Goal: Task Accomplishment & Management: Use online tool/utility

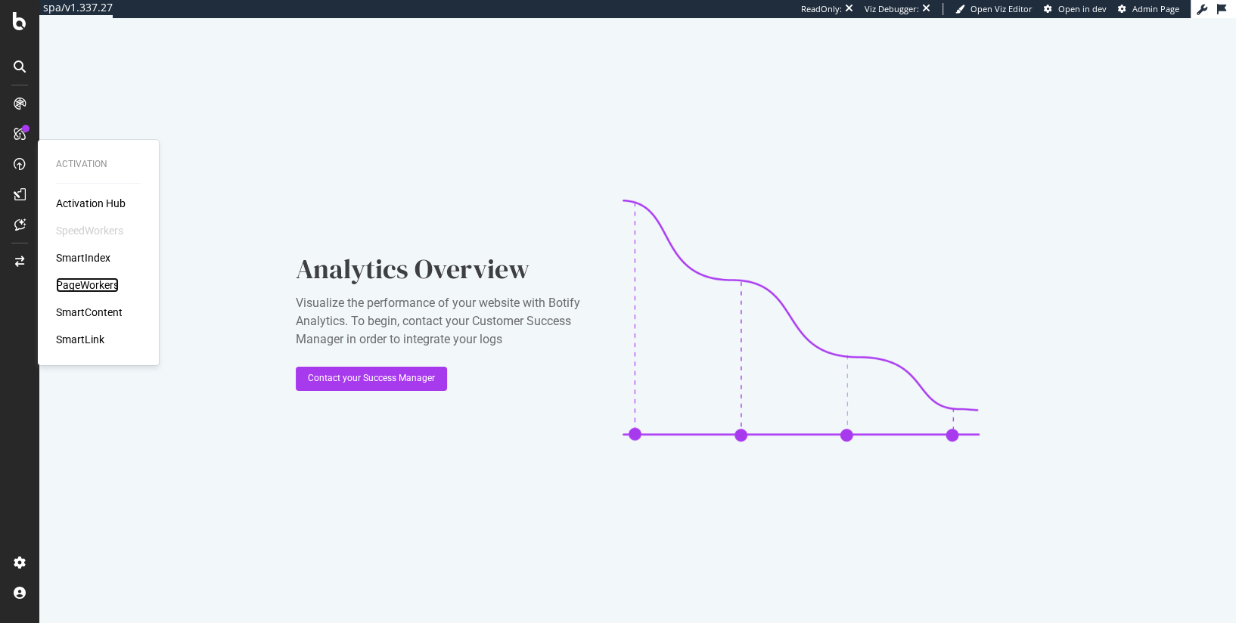
click at [95, 282] on div "PageWorkers" at bounding box center [87, 285] width 63 height 15
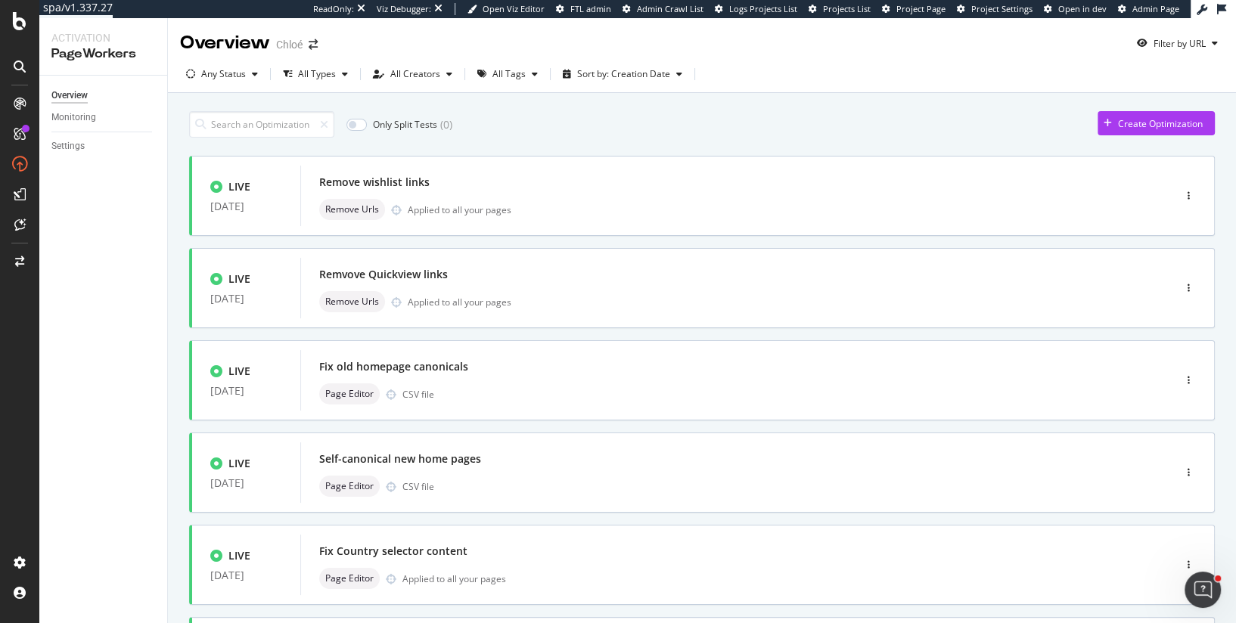
click at [241, 90] on div "Any Status All Types All Creators All Tags Sort by: Creation Date" at bounding box center [702, 77] width 1068 height 30
click at [225, 70] on div "Any Status" at bounding box center [223, 74] width 45 height 9
click at [194, 129] on div at bounding box center [199, 131] width 12 height 12
click at [470, 130] on div "Only Split Tests ( 0 ) Create Optimization" at bounding box center [702, 124] width 1026 height 26
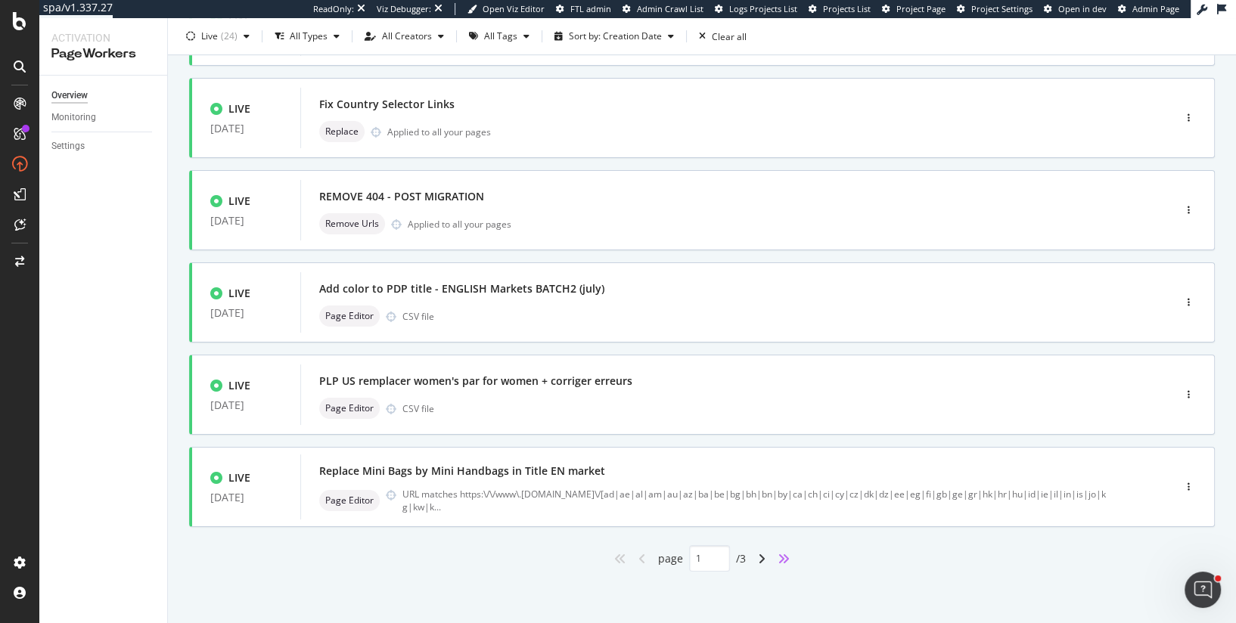
click at [786, 554] on icon "angles-right" at bounding box center [784, 559] width 12 height 12
type input "3"
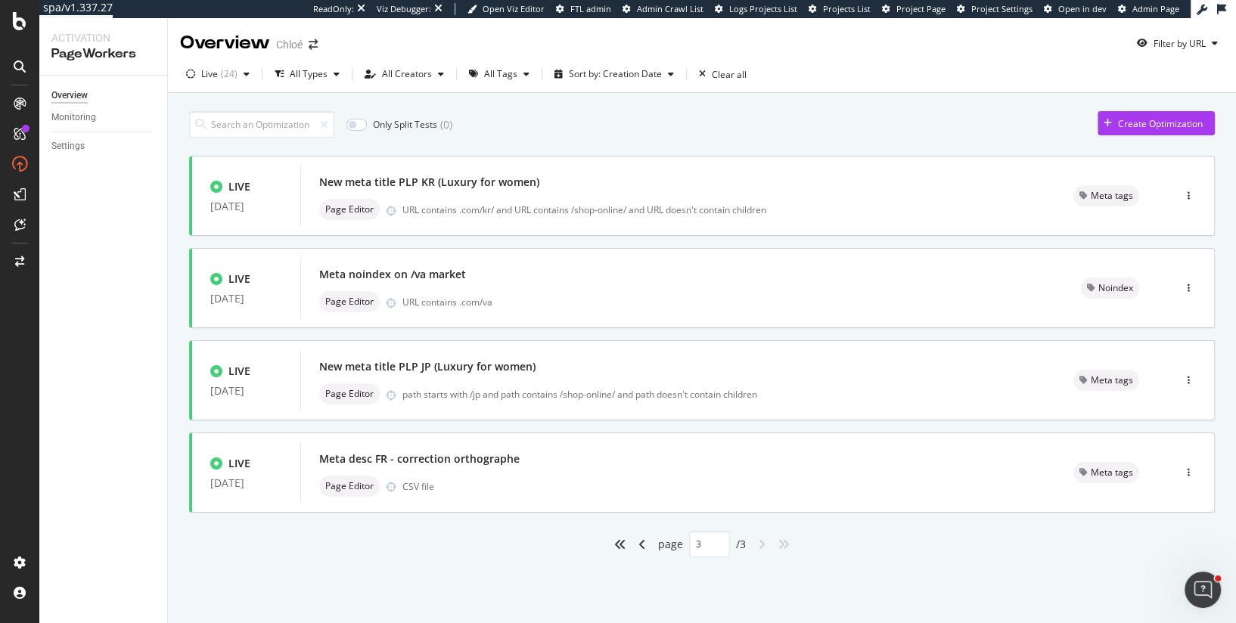
scroll to position [0, 0]
click at [603, 465] on div "Meta desc FR - correction orthographe" at bounding box center [678, 459] width 718 height 21
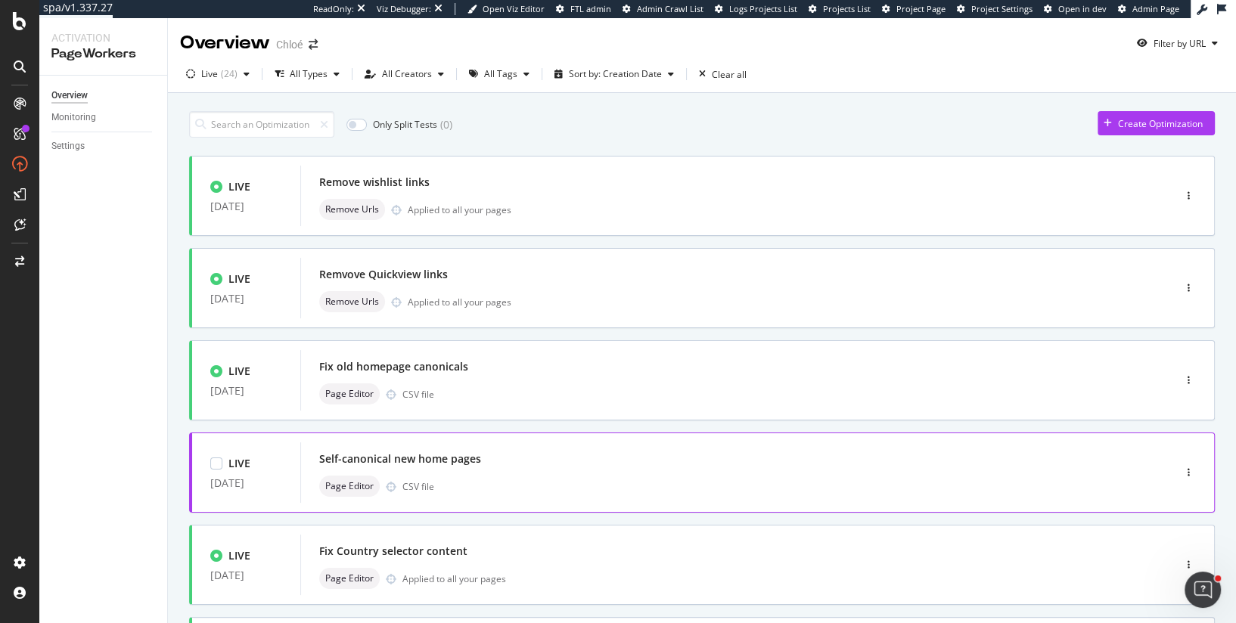
scroll to position [539, 0]
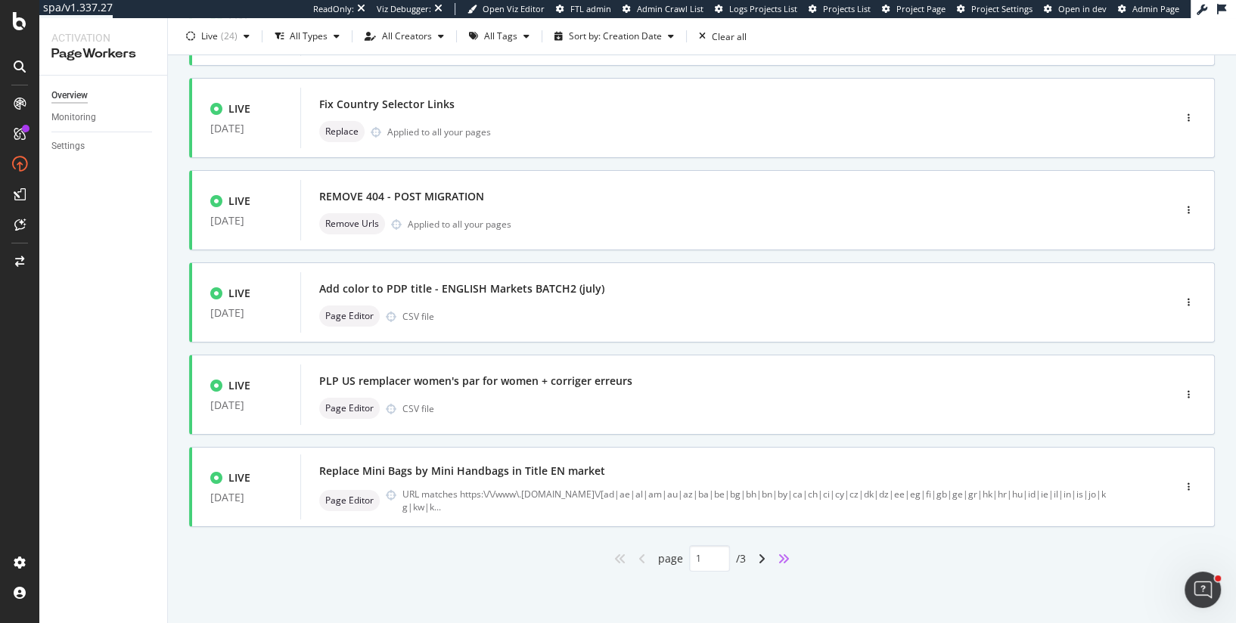
click at [785, 555] on icon "angles-right" at bounding box center [784, 559] width 12 height 12
type input "3"
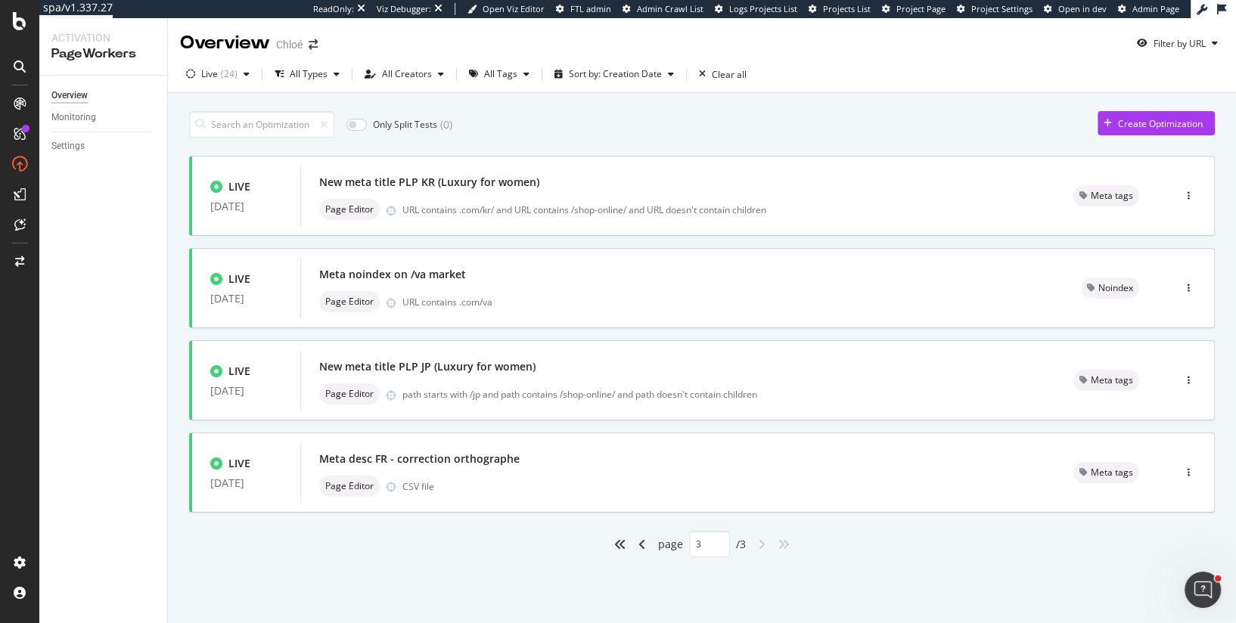
scroll to position [0, 0]
click at [545, 388] on div "path starts with /jp and path contains /shop-online/ and path doesn't contain c…" at bounding box center [719, 394] width 635 height 13
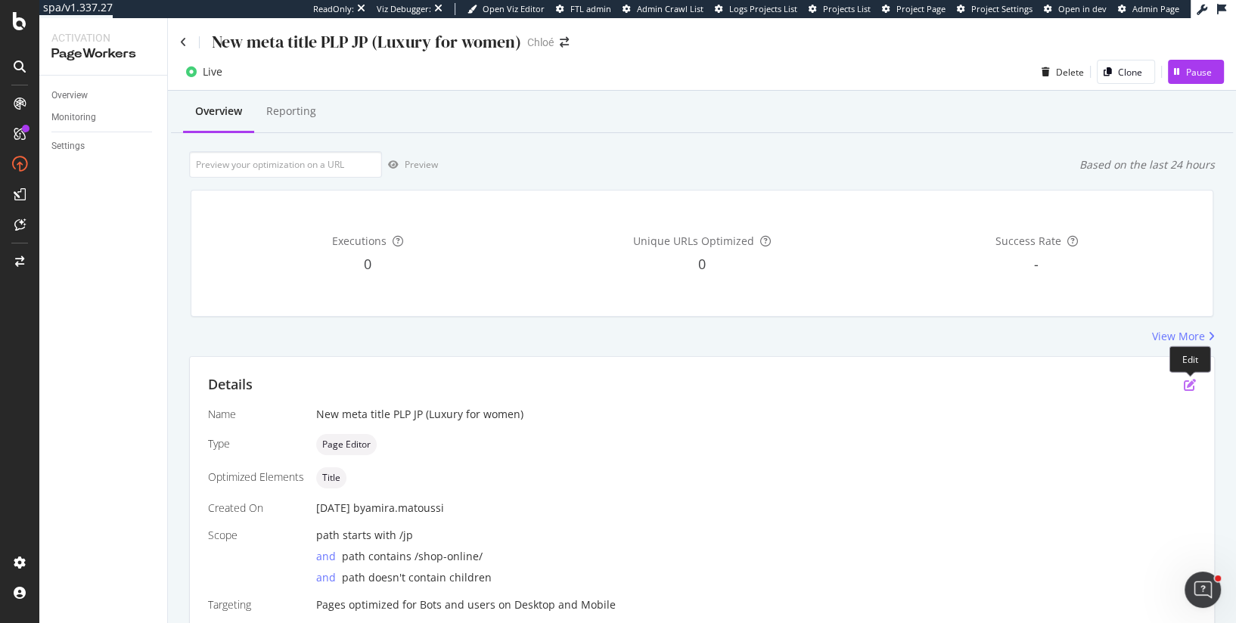
click at [1190, 384] on icon "pen-to-square" at bounding box center [1190, 385] width 12 height 12
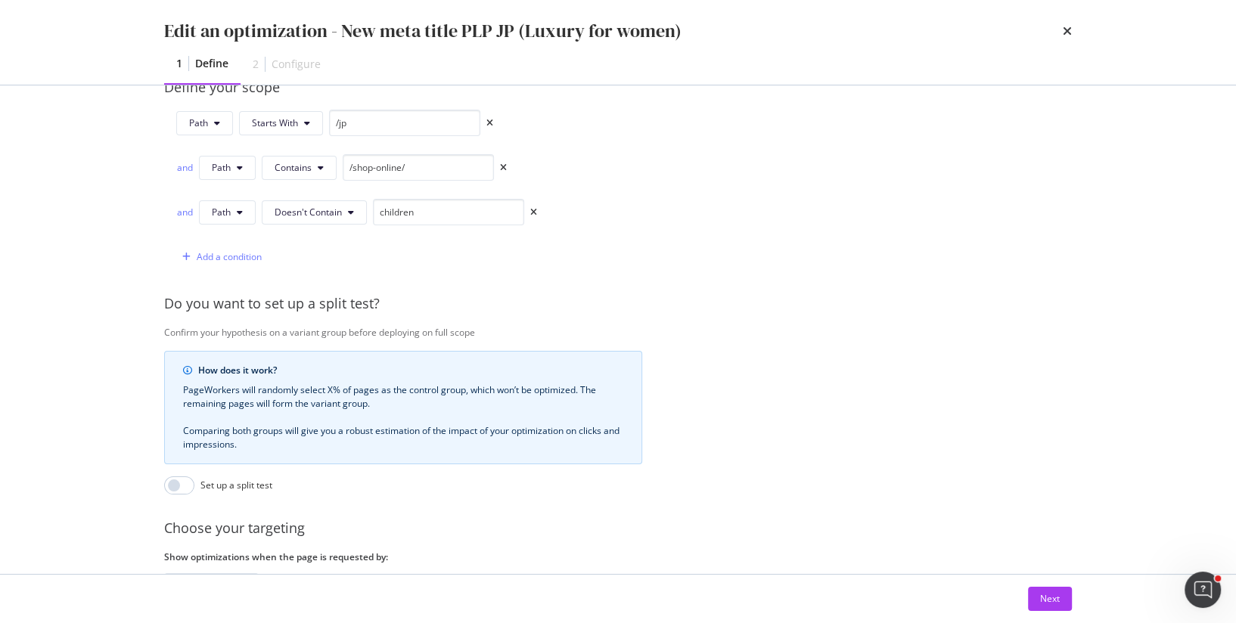
scroll to position [271, 0]
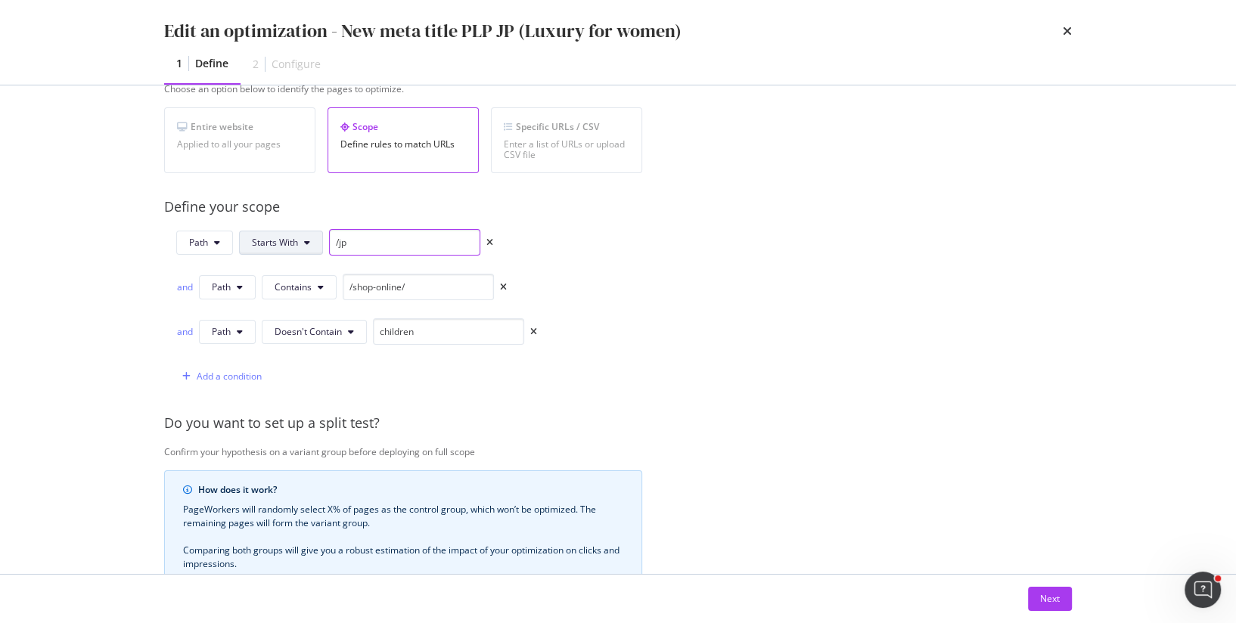
drag, startPoint x: 356, startPoint y: 244, endPoint x: 306, endPoint y: 243, distance: 50.7
click at [306, 243] on div "Path Starts With /jp" at bounding box center [334, 242] width 317 height 26
paste input "ja-"
click at [338, 240] on input "ja-jp" at bounding box center [404, 242] width 151 height 26
type input "/ja-jp"
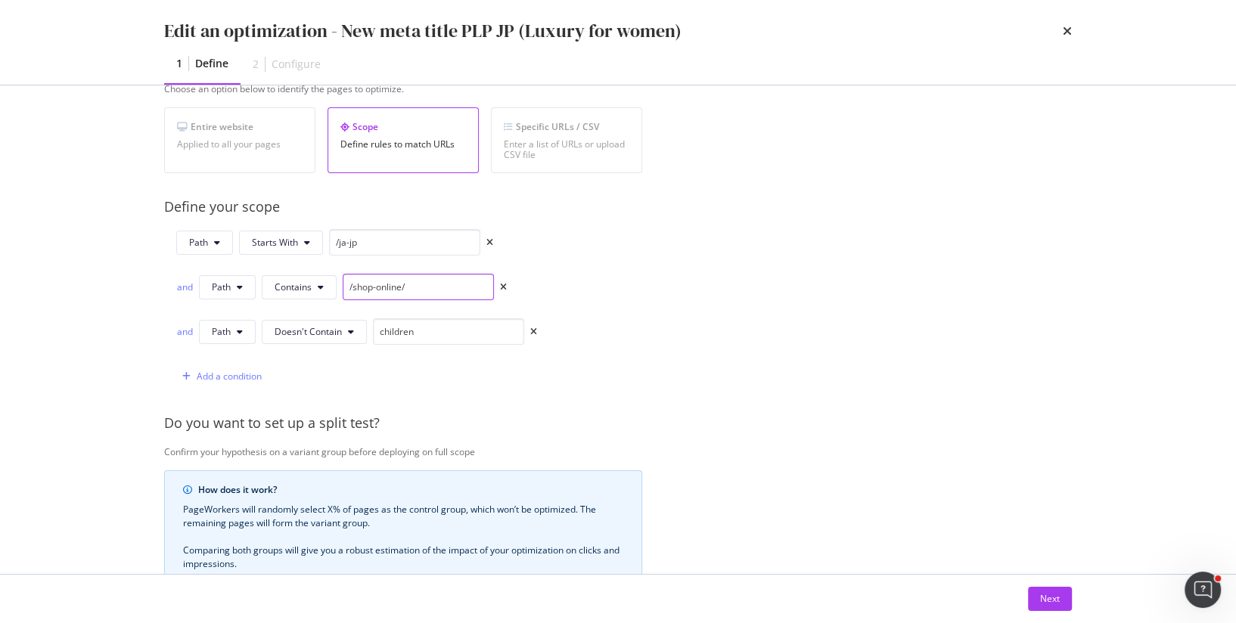
drag, startPoint x: 351, startPoint y: 285, endPoint x: 399, endPoint y: 284, distance: 47.7
click at [399, 284] on input "/shop-online/" at bounding box center [418, 287] width 151 height 26
type input "/c/"
click at [415, 330] on input "children" at bounding box center [448, 332] width 151 height 26
click at [1040, 610] on div "Next" at bounding box center [1050, 599] width 20 height 23
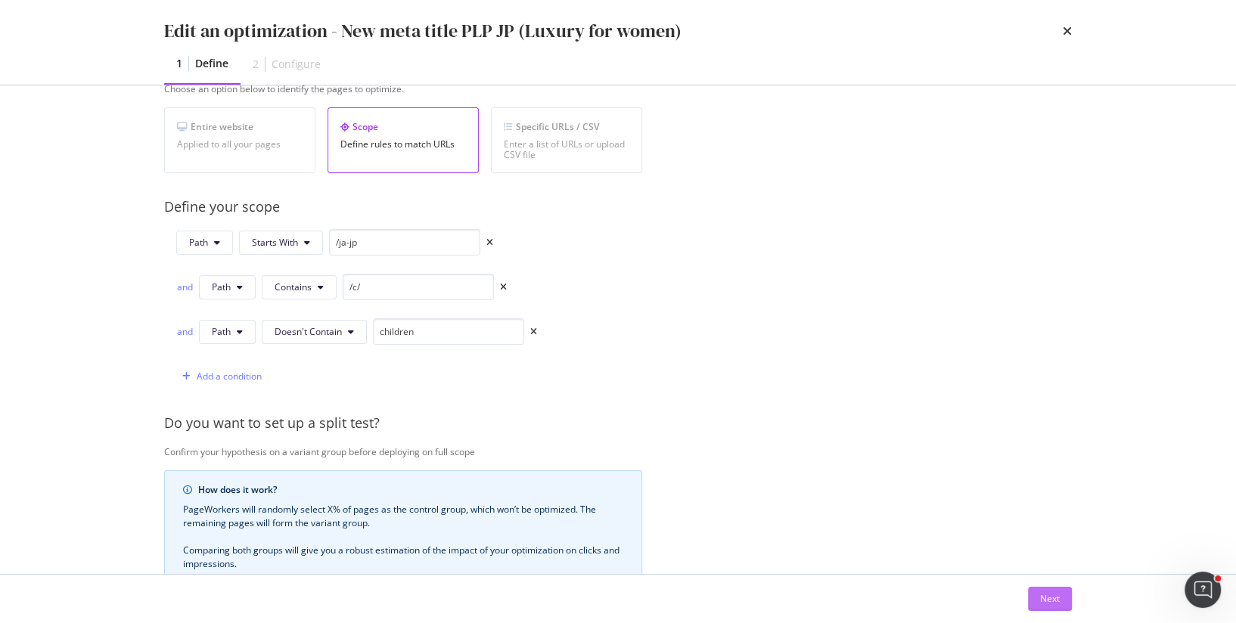
scroll to position [0, 0]
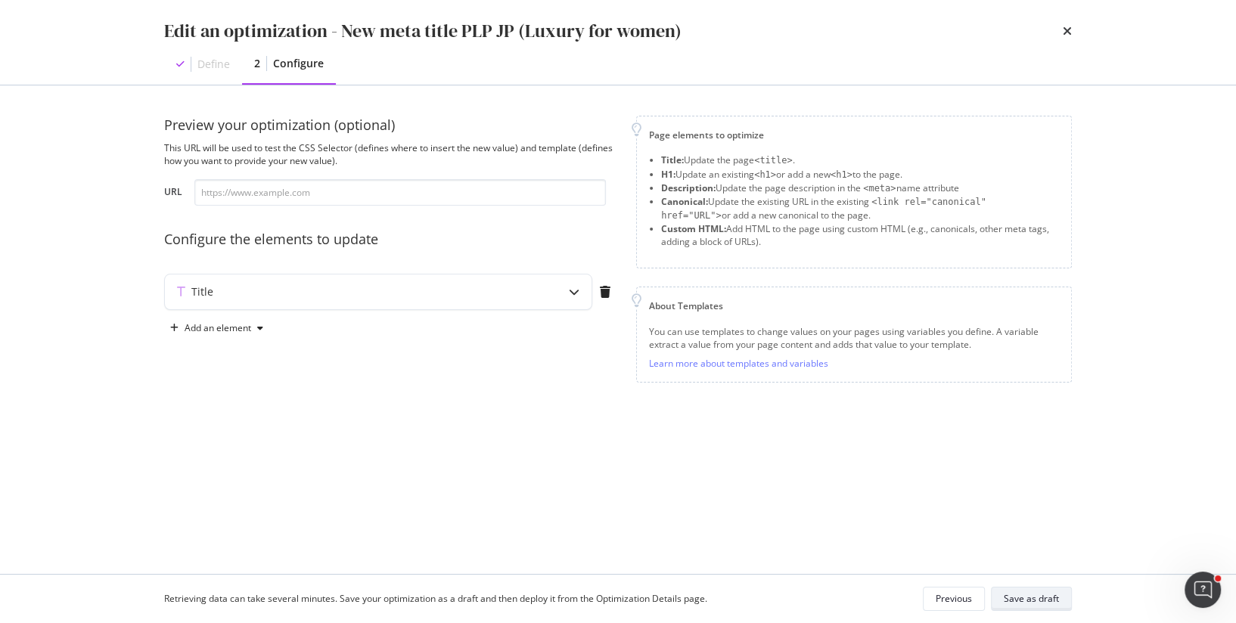
click at [1034, 604] on div "Save as draft" at bounding box center [1031, 598] width 55 height 13
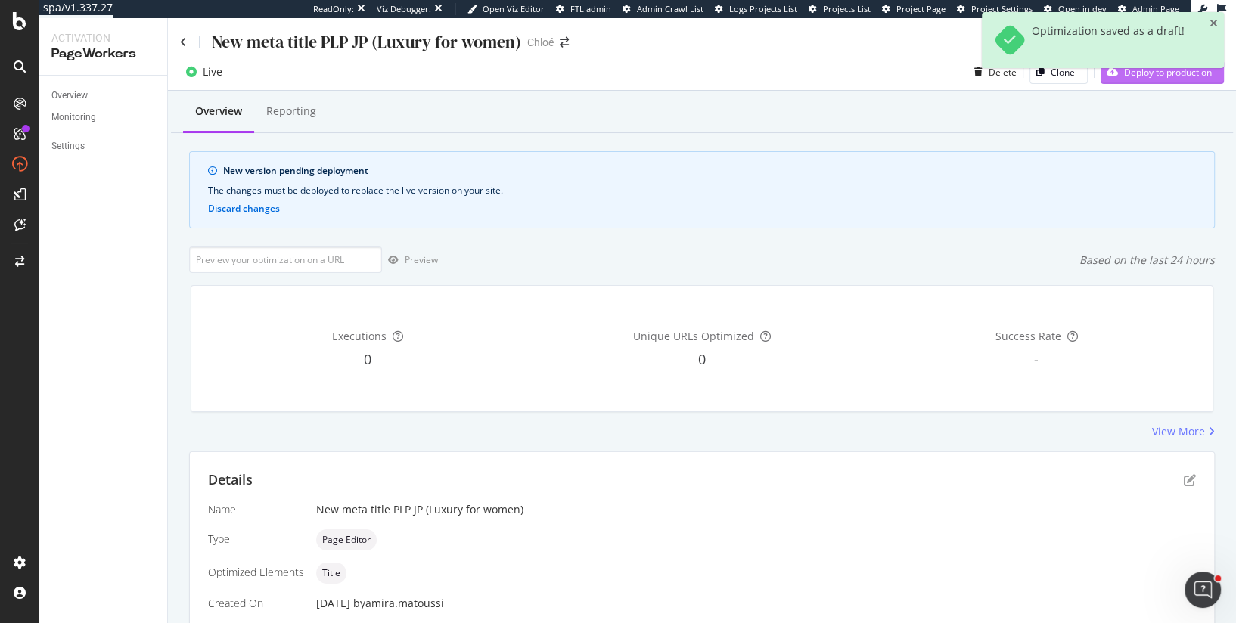
click at [1154, 82] on div "Deploy to production" at bounding box center [1156, 72] width 111 height 23
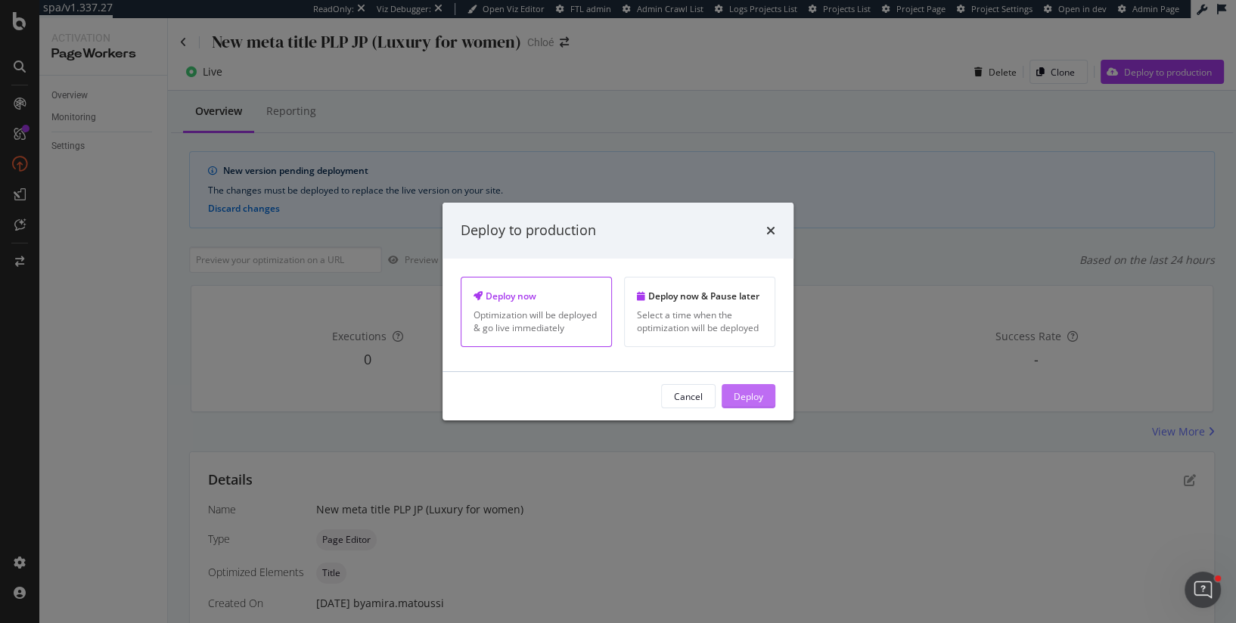
click at [757, 390] on div "Deploy" at bounding box center [749, 396] width 30 height 13
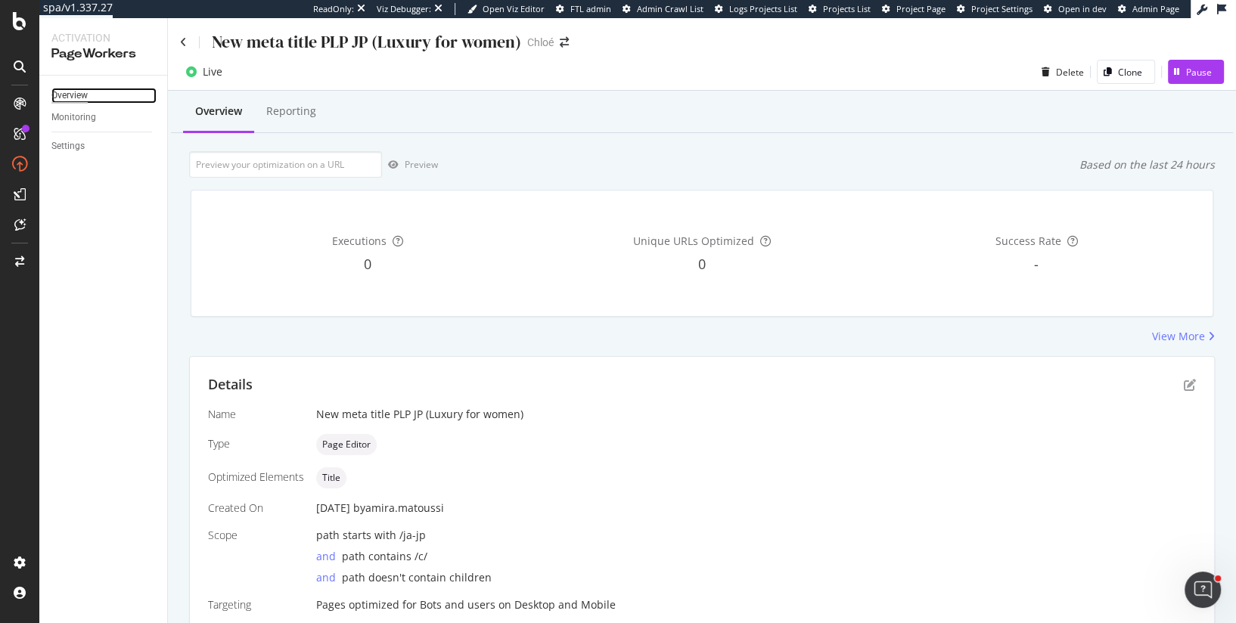
click at [71, 92] on div "Overview" at bounding box center [69, 96] width 36 height 16
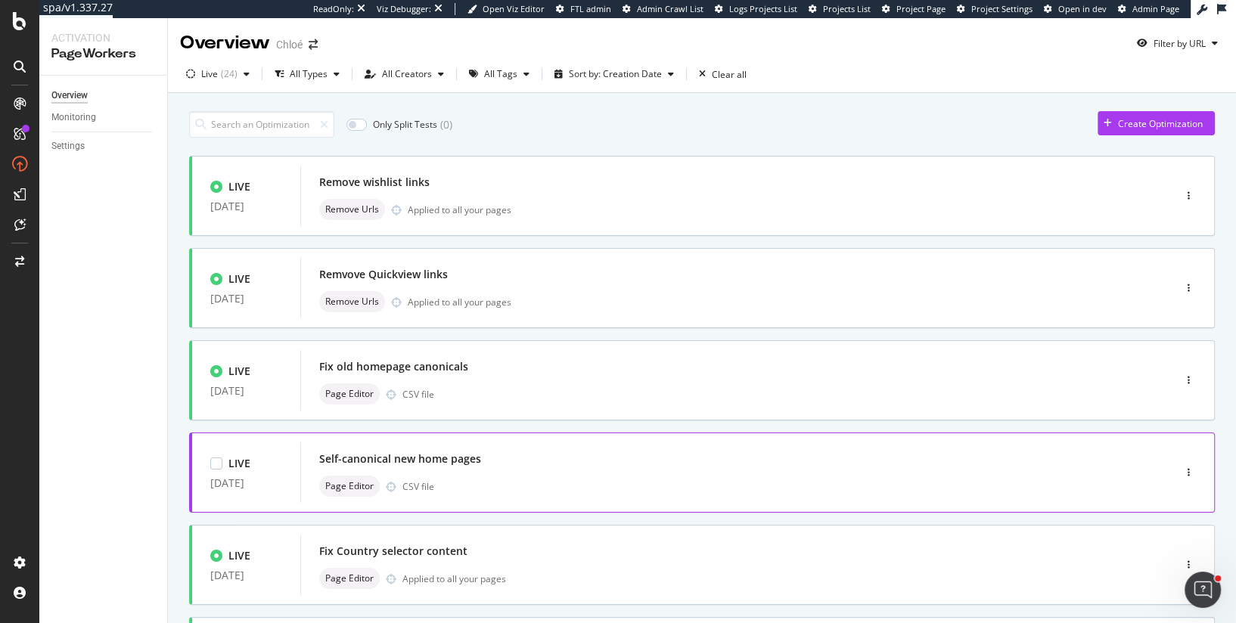
scroll to position [539, 0]
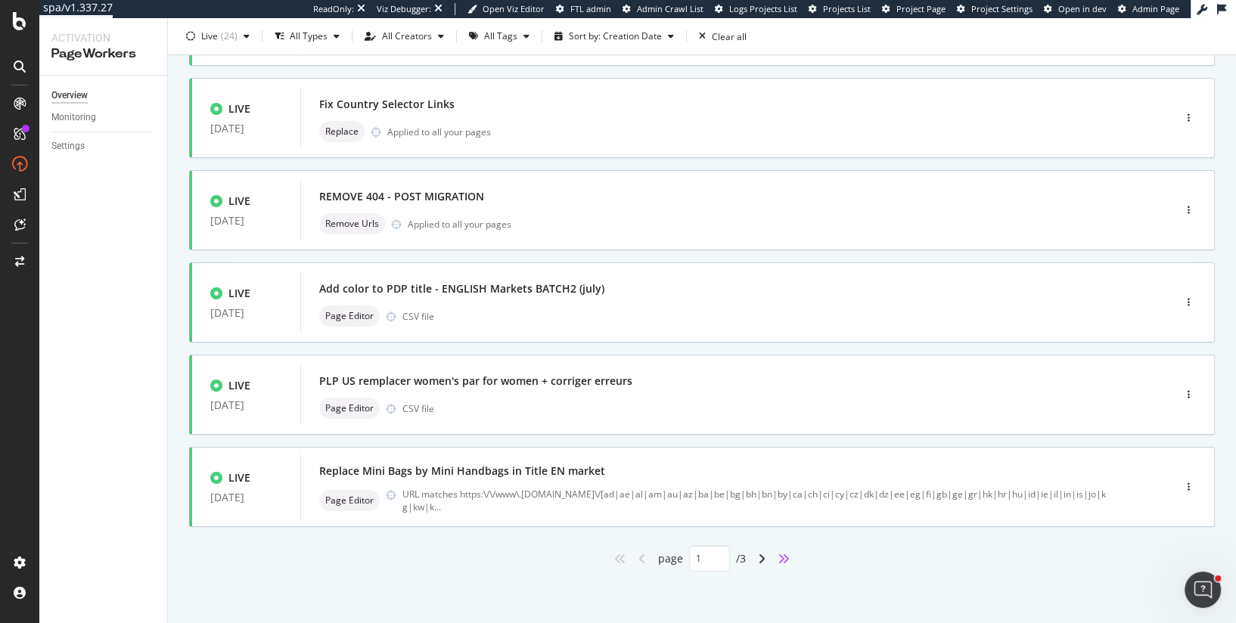
click at [783, 558] on icon "angles-right" at bounding box center [784, 559] width 12 height 12
type input "3"
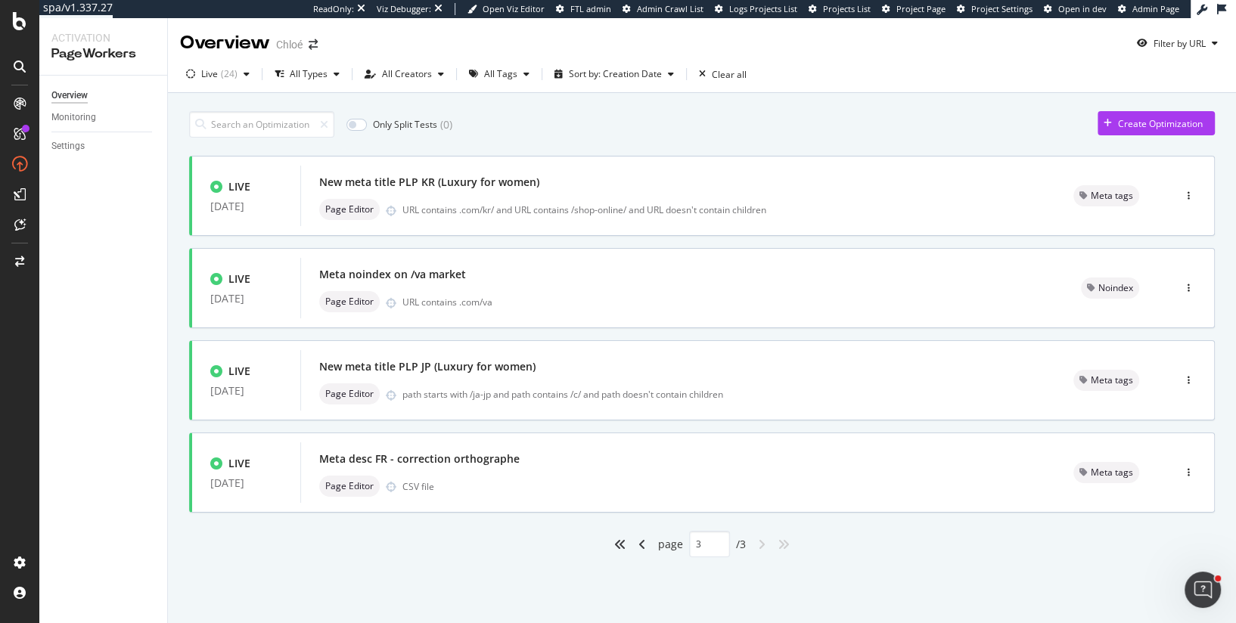
scroll to position [0, 0]
click at [783, 558] on div "Only Split Tests ( 0 ) Create Optimization LIVE [DATE] New meta title PLP KR (L…" at bounding box center [702, 351] width 1068 height 517
click at [522, 498] on div "Meta desc FR - correction orthographe Page Editor CSV file" at bounding box center [677, 473] width 755 height 61
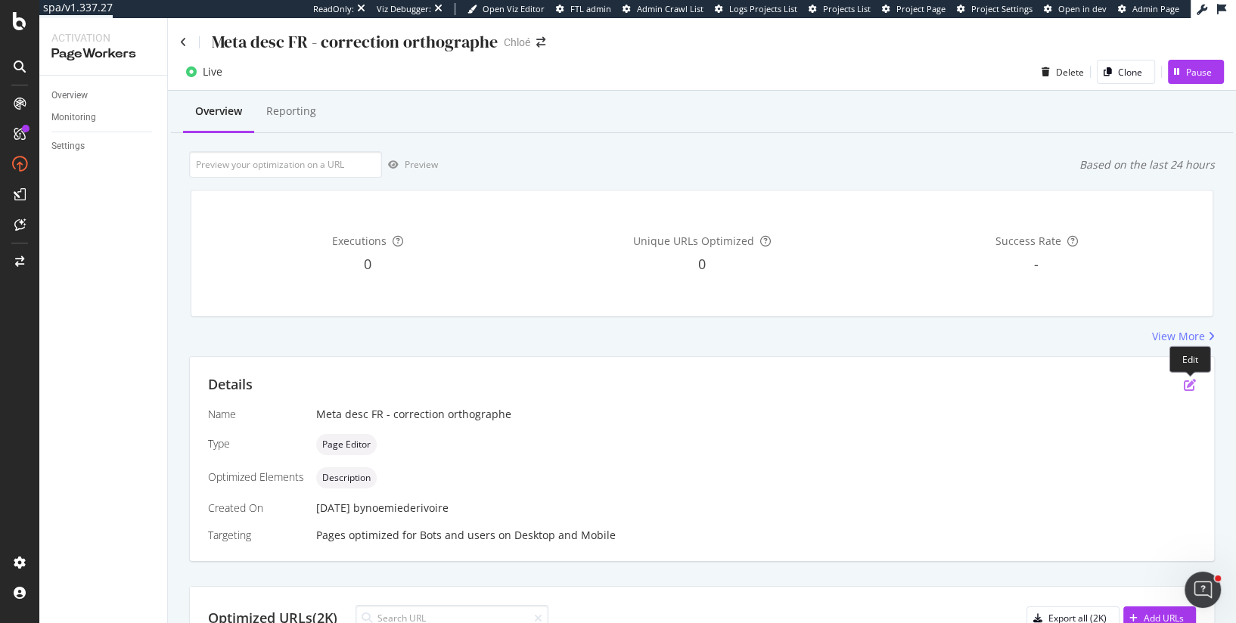
click at [1187, 388] on icon "pen-to-square" at bounding box center [1190, 385] width 12 height 12
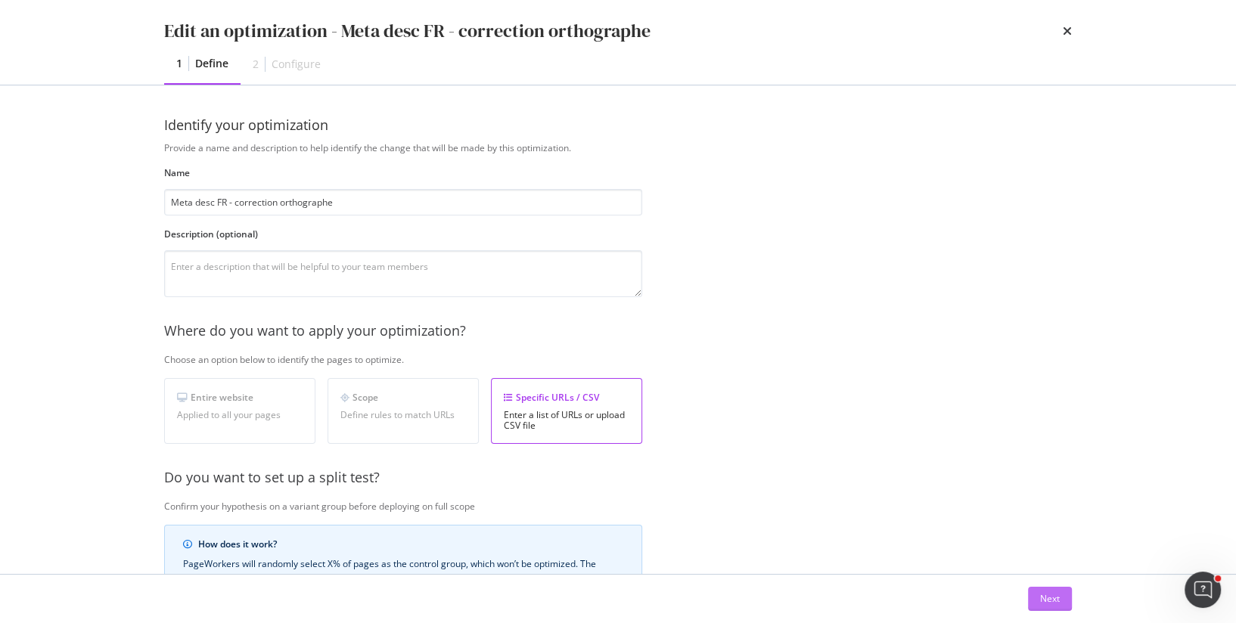
click at [1056, 595] on div "Next" at bounding box center [1050, 598] width 20 height 13
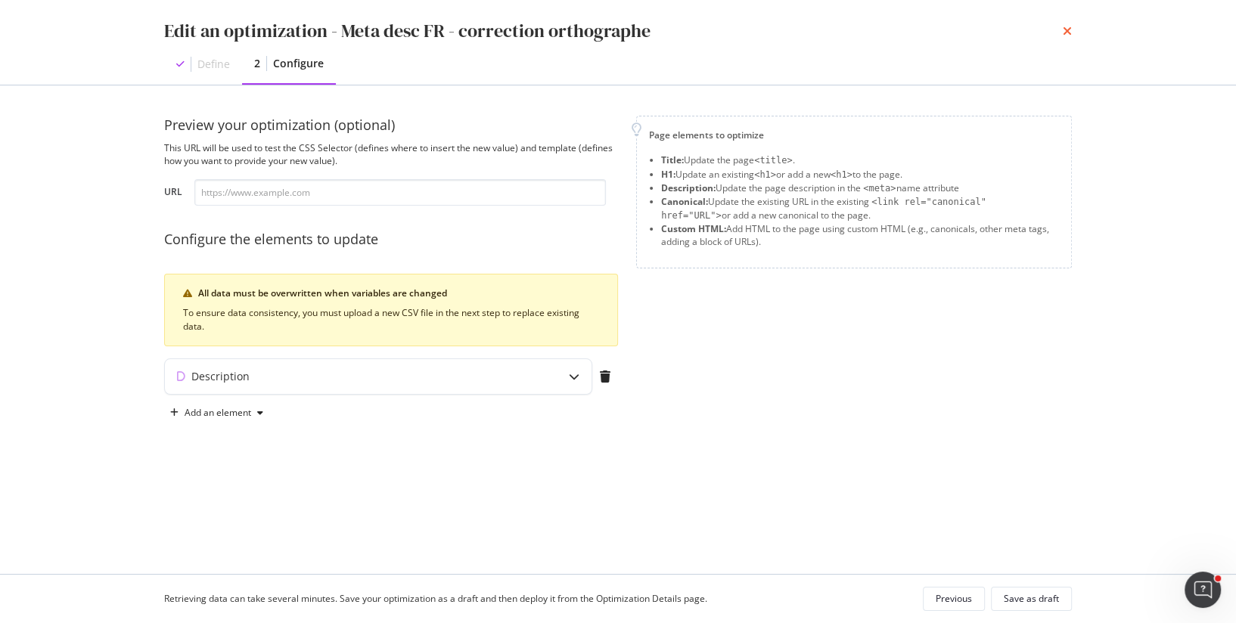
click at [1068, 31] on icon "times" at bounding box center [1067, 31] width 9 height 12
